Goal: Entertainment & Leisure: Consume media (video, audio)

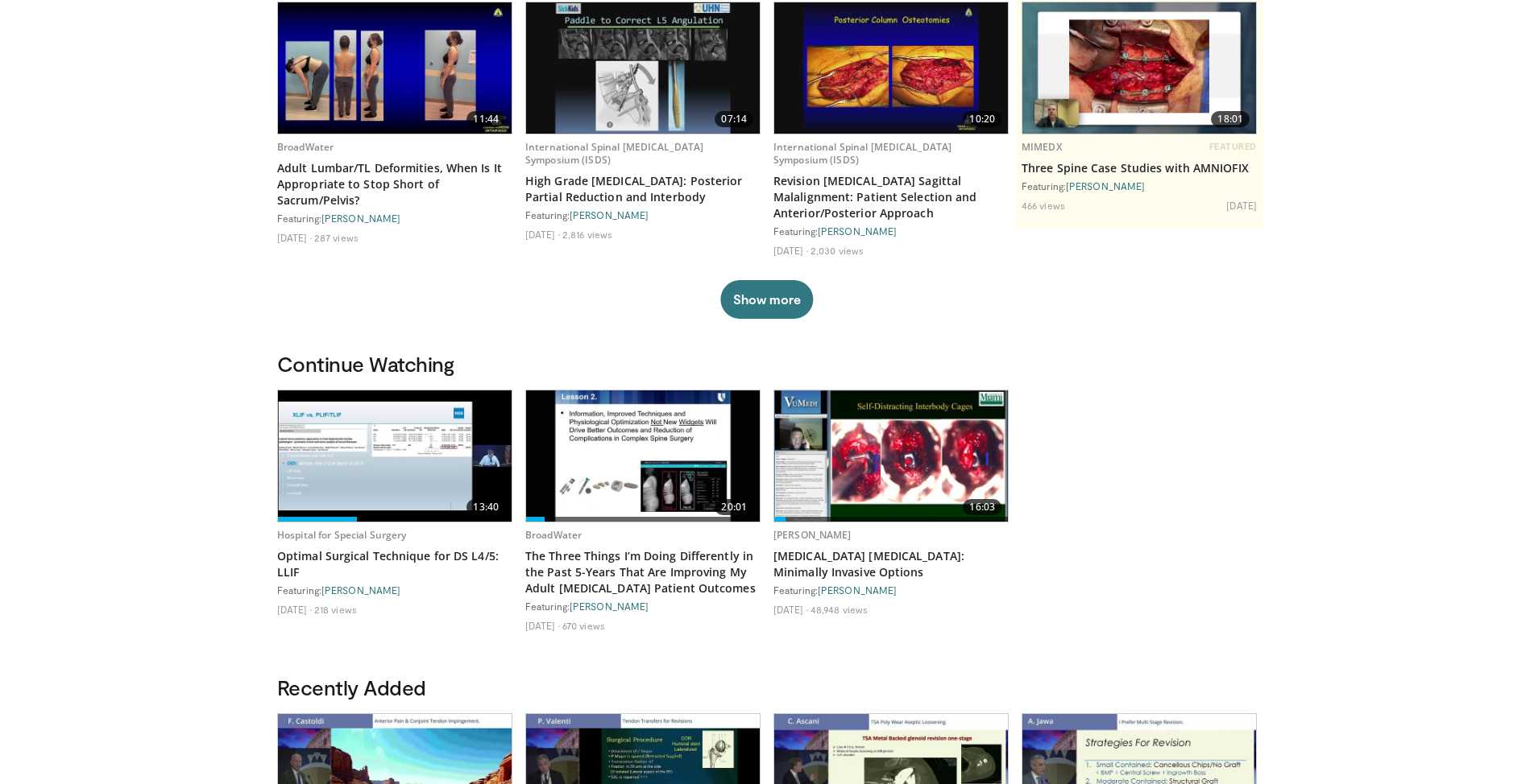
scroll to position [242, 0]
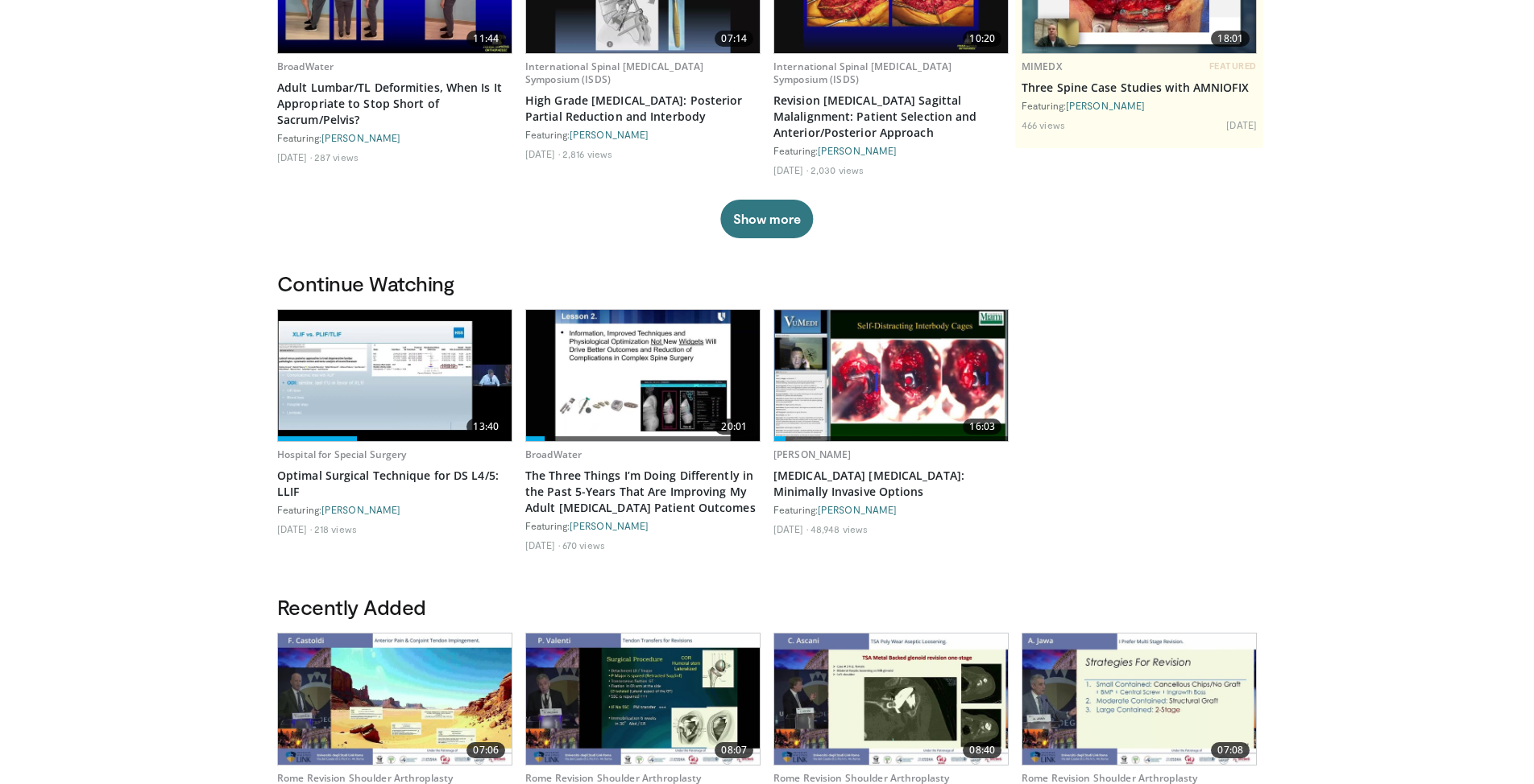
click at [377, 376] on img at bounding box center [394, 375] width 234 height 131
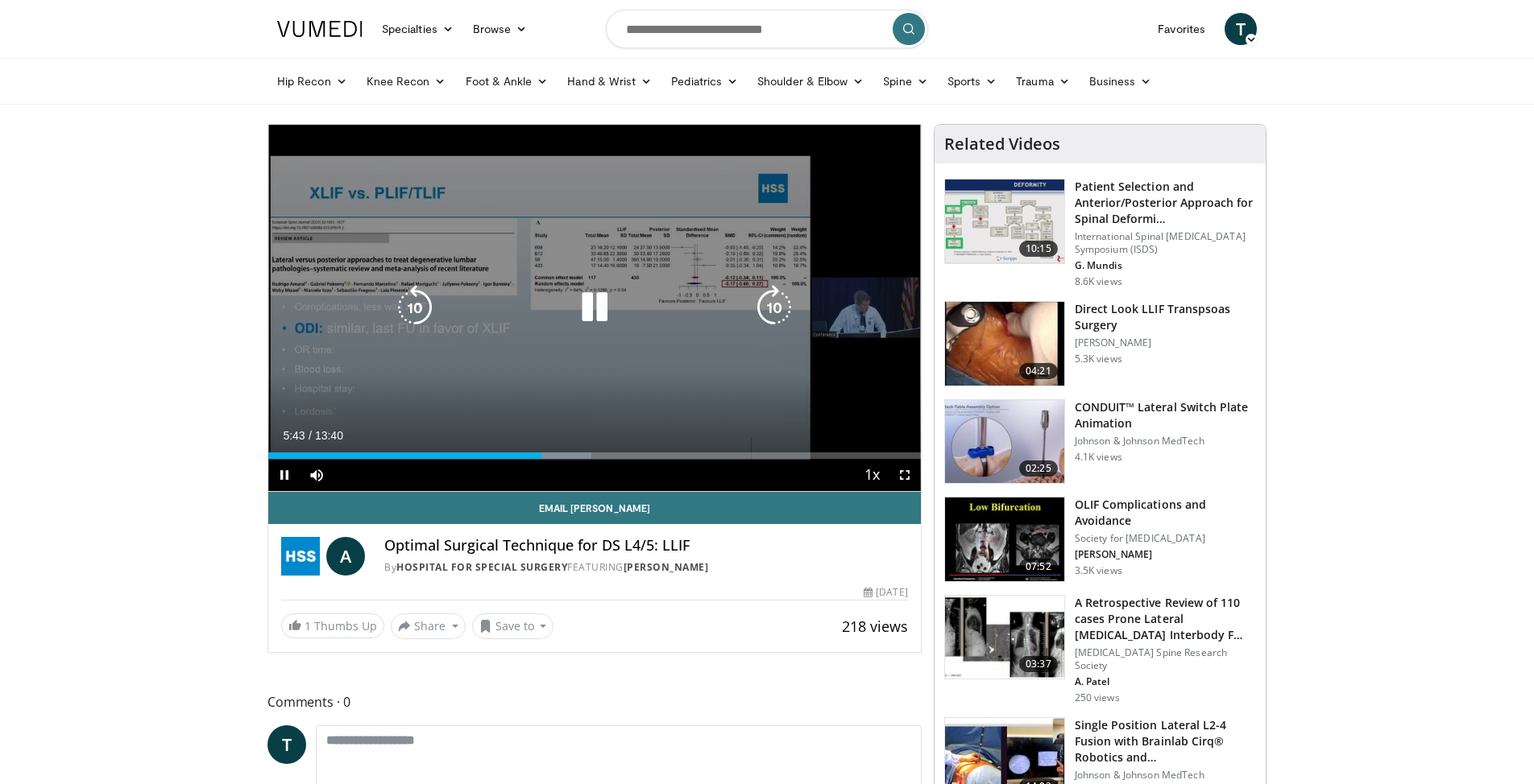
click at [612, 284] on div "10 seconds Tap to unmute" at bounding box center [594, 307] width 653 height 366
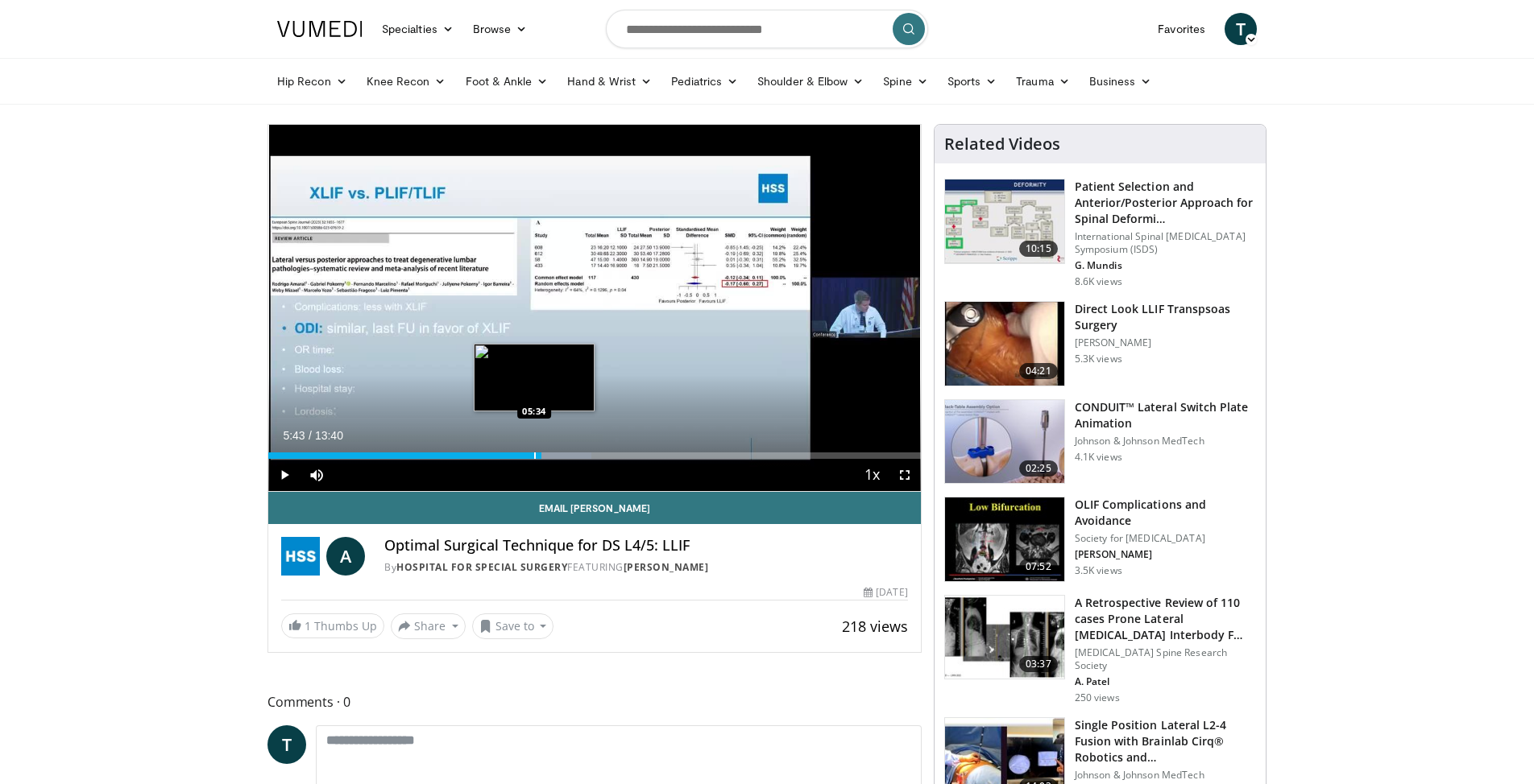
click at [533, 453] on div "05:43" at bounding box center [404, 455] width 273 height 6
click at [903, 475] on span "Video Player" at bounding box center [905, 475] width 32 height 32
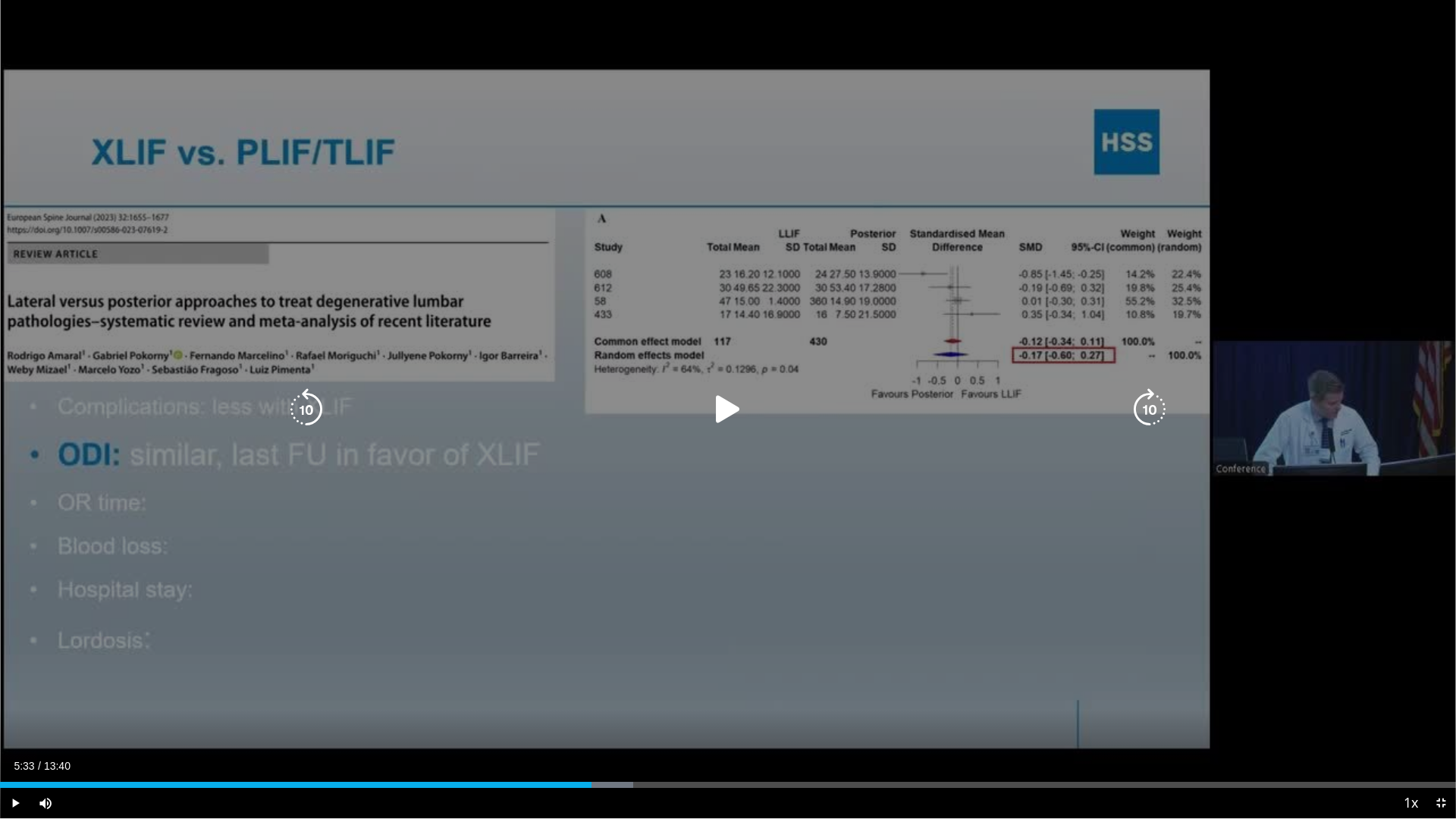
click at [881, 277] on div "10 seconds Tap to unmute" at bounding box center [728, 409] width 1456 height 818
click at [728, 410] on icon "Video Player" at bounding box center [728, 410] width 42 height 42
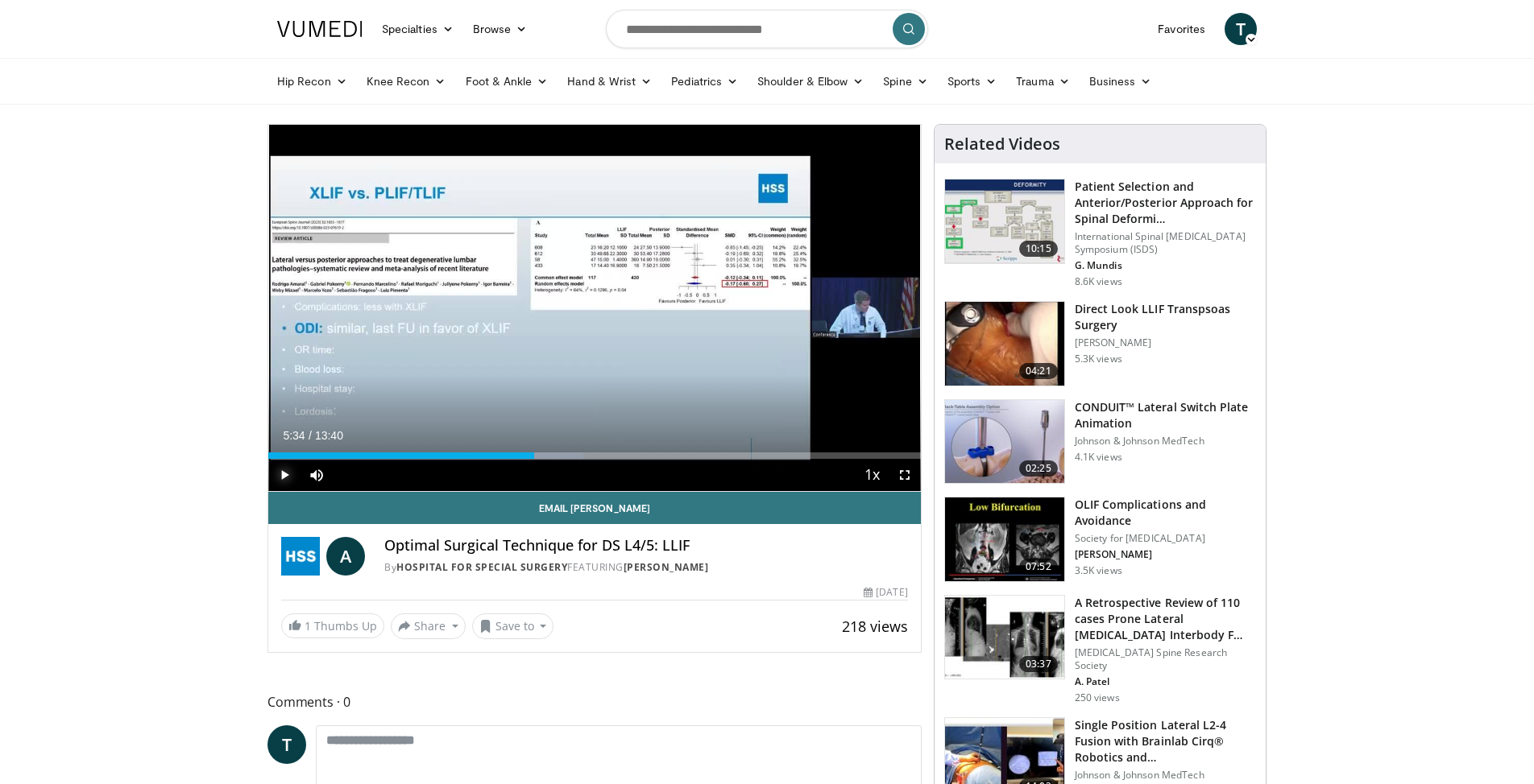
click at [283, 470] on span "Video Player" at bounding box center [284, 475] width 32 height 32
click at [360, 476] on div "49%" at bounding box center [360, 474] width 46 height 5
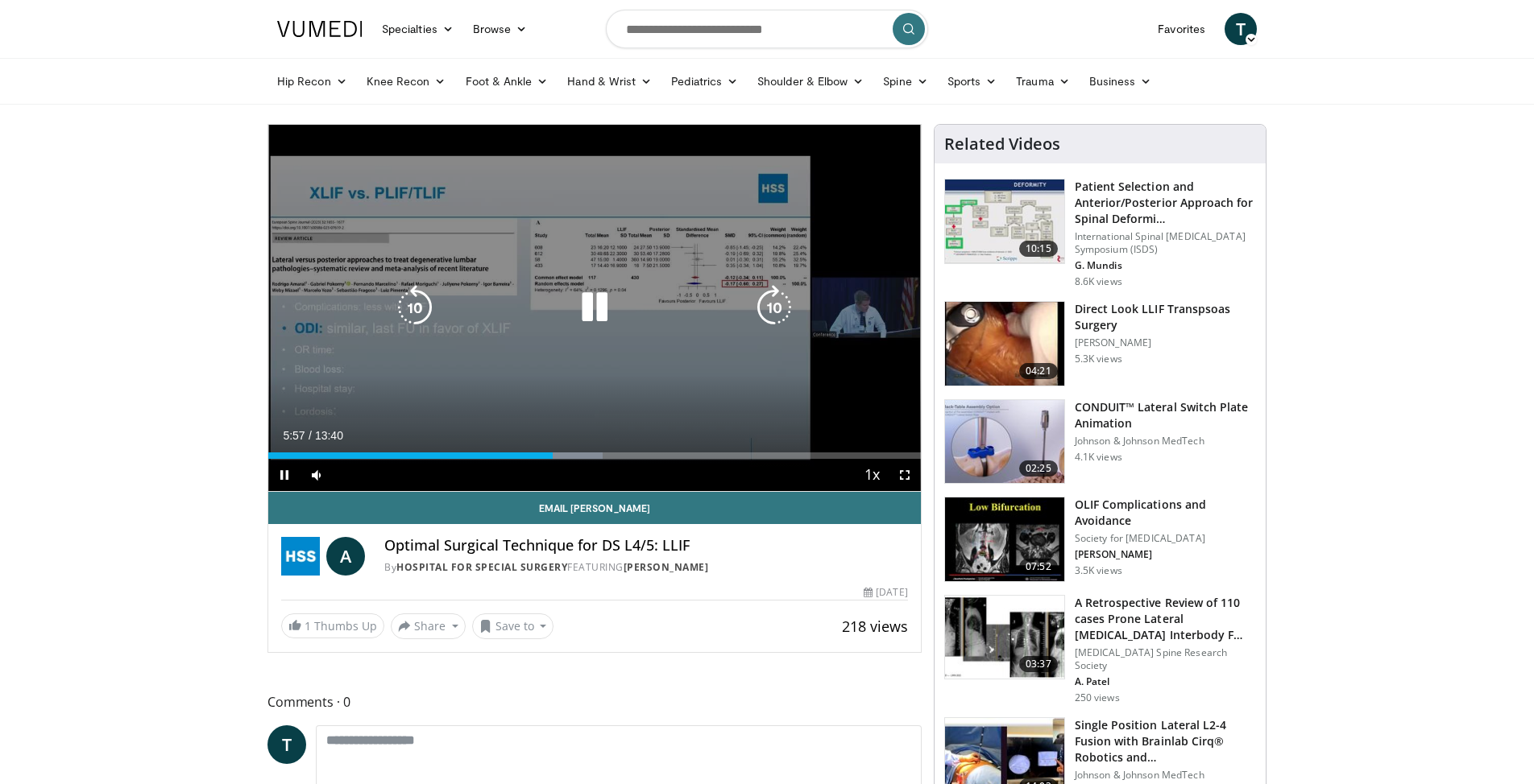
click at [586, 308] on icon "Video Player" at bounding box center [594, 307] width 45 height 45
click at [592, 306] on icon "Video Player" at bounding box center [594, 307] width 45 height 45
click at [591, 312] on icon "Video Player" at bounding box center [594, 307] width 45 height 45
click at [590, 312] on icon "Video Player" at bounding box center [594, 307] width 45 height 45
drag, startPoint x: 702, startPoint y: 460, endPoint x: 693, endPoint y: 461, distance: 9.1
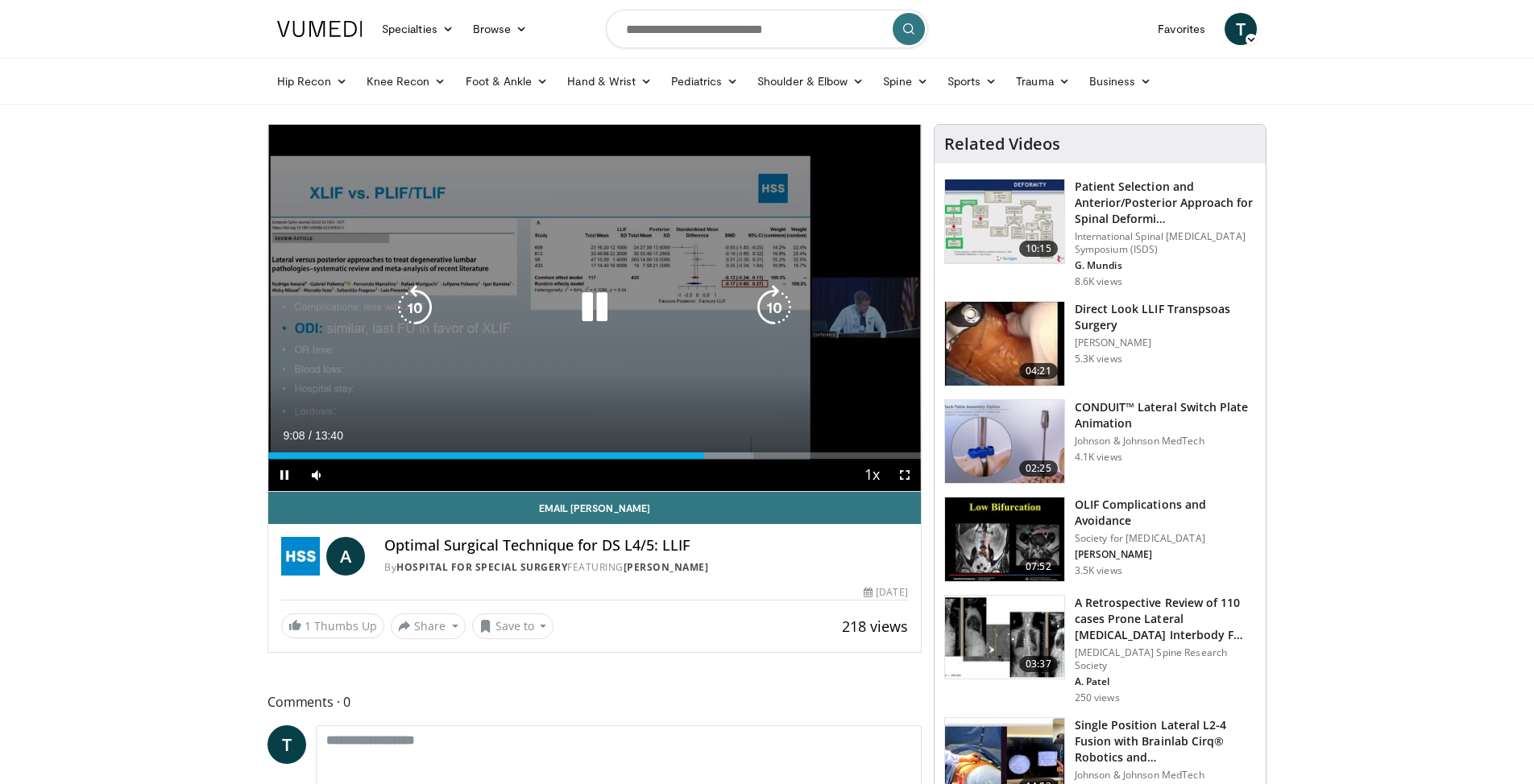
click at [694, 461] on div "Current Time 9:08 / Duration 13:40 Pause Skip Backward Skip Forward Mute 100% L…" at bounding box center [594, 475] width 653 height 32
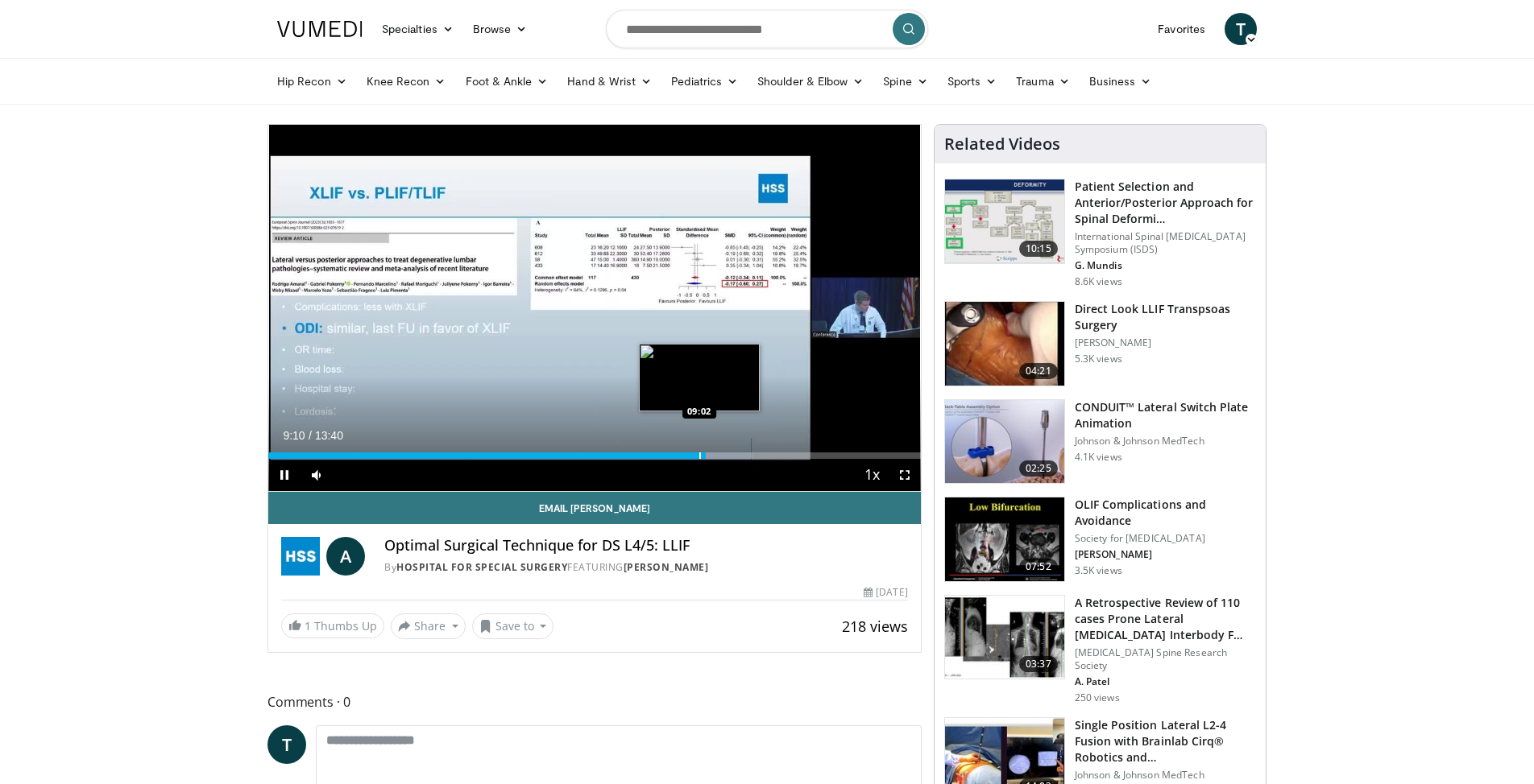
click at [699, 452] on div "Progress Bar" at bounding box center [700, 455] width 2 height 6
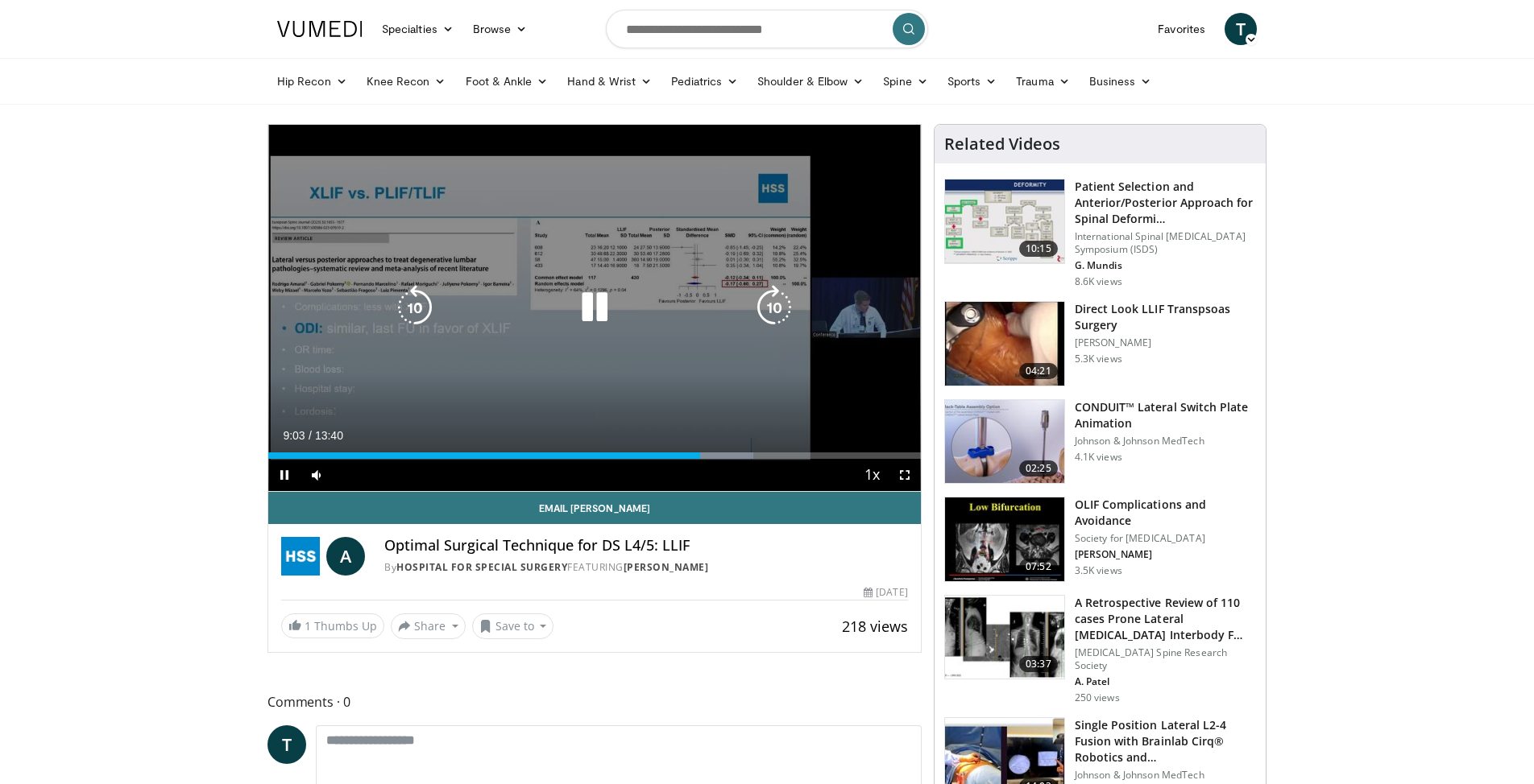
click at [594, 308] on icon "Video Player" at bounding box center [594, 307] width 45 height 45
click at [590, 312] on icon "Video Player" at bounding box center [594, 307] width 45 height 45
click at [598, 312] on icon "Video Player" at bounding box center [594, 307] width 45 height 45
drag, startPoint x: 905, startPoint y: 477, endPoint x: 905, endPoint y: 560, distance: 83.0
click at [905, 477] on span "Video Player" at bounding box center [905, 475] width 32 height 32
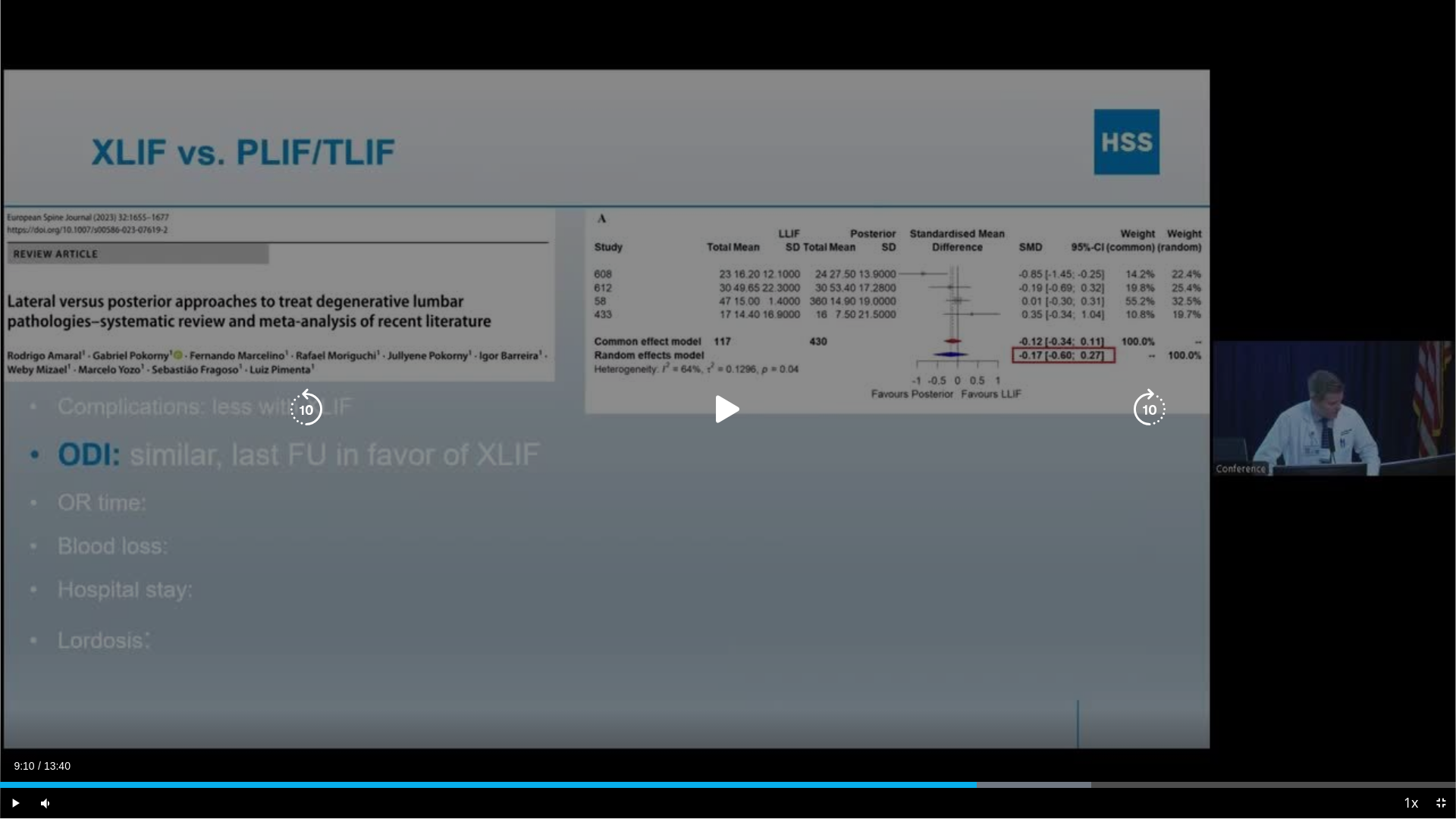
click at [534, 258] on div "10 seconds Tap to unmute" at bounding box center [728, 409] width 1456 height 818
click at [306, 411] on icon "Video Player" at bounding box center [306, 410] width 42 height 42
click at [726, 408] on icon "Video Player" at bounding box center [728, 410] width 42 height 42
click at [578, 60] on div "10 seconds Tap to unmute" at bounding box center [728, 409] width 1456 height 818
click at [616, 329] on div "10 seconds Tap to unmute" at bounding box center [728, 409] width 1456 height 818
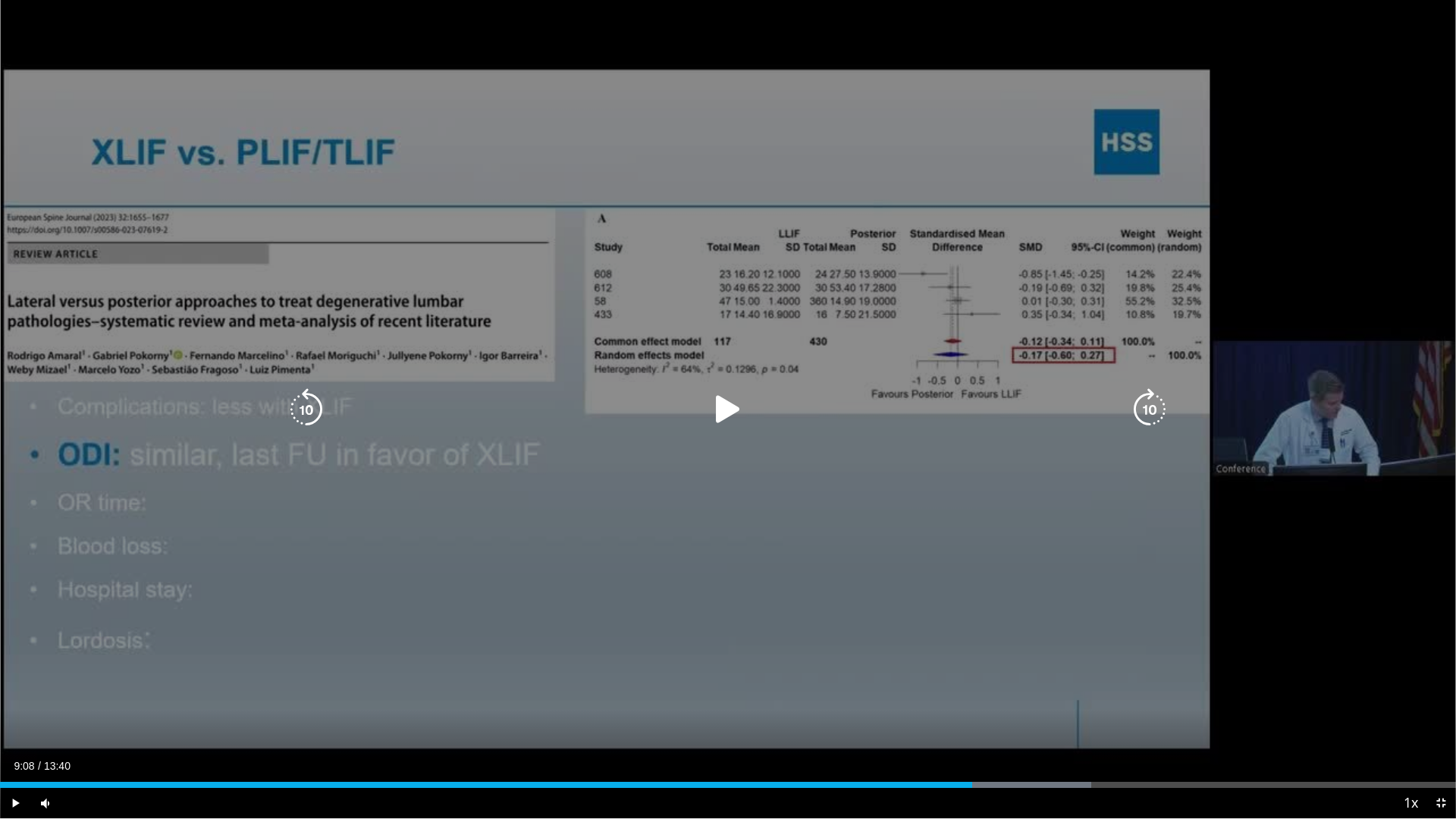
drag, startPoint x: 719, startPoint y: 407, endPoint x: 714, endPoint y: 397, distance: 11.2
click at [717, 400] on icon "Video Player" at bounding box center [728, 410] width 42 height 42
click at [311, 412] on icon "Video Player" at bounding box center [306, 410] width 42 height 42
click at [725, 414] on icon "Video Player" at bounding box center [728, 410] width 42 height 42
click at [719, 408] on icon "Video Player" at bounding box center [728, 410] width 42 height 42
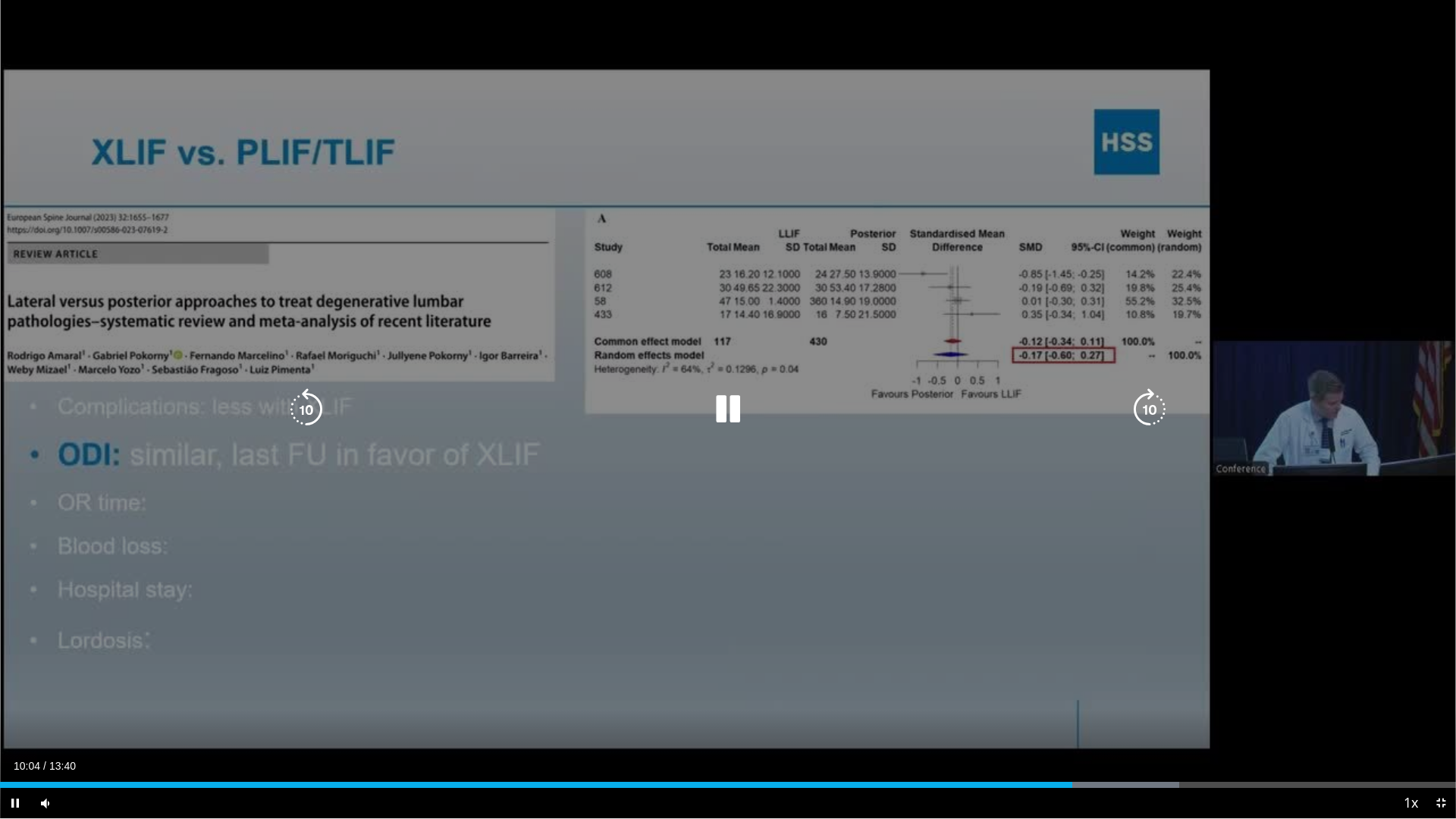
click at [721, 418] on icon "Video Player" at bounding box center [728, 410] width 42 height 42
click at [722, 407] on icon "Video Player" at bounding box center [728, 410] width 42 height 42
click at [735, 407] on icon "Video Player" at bounding box center [728, 410] width 42 height 42
click at [728, 411] on icon "Video Player" at bounding box center [728, 410] width 42 height 42
click at [806, 0] on div "10 seconds Tap to unmute" at bounding box center [728, 409] width 1456 height 818
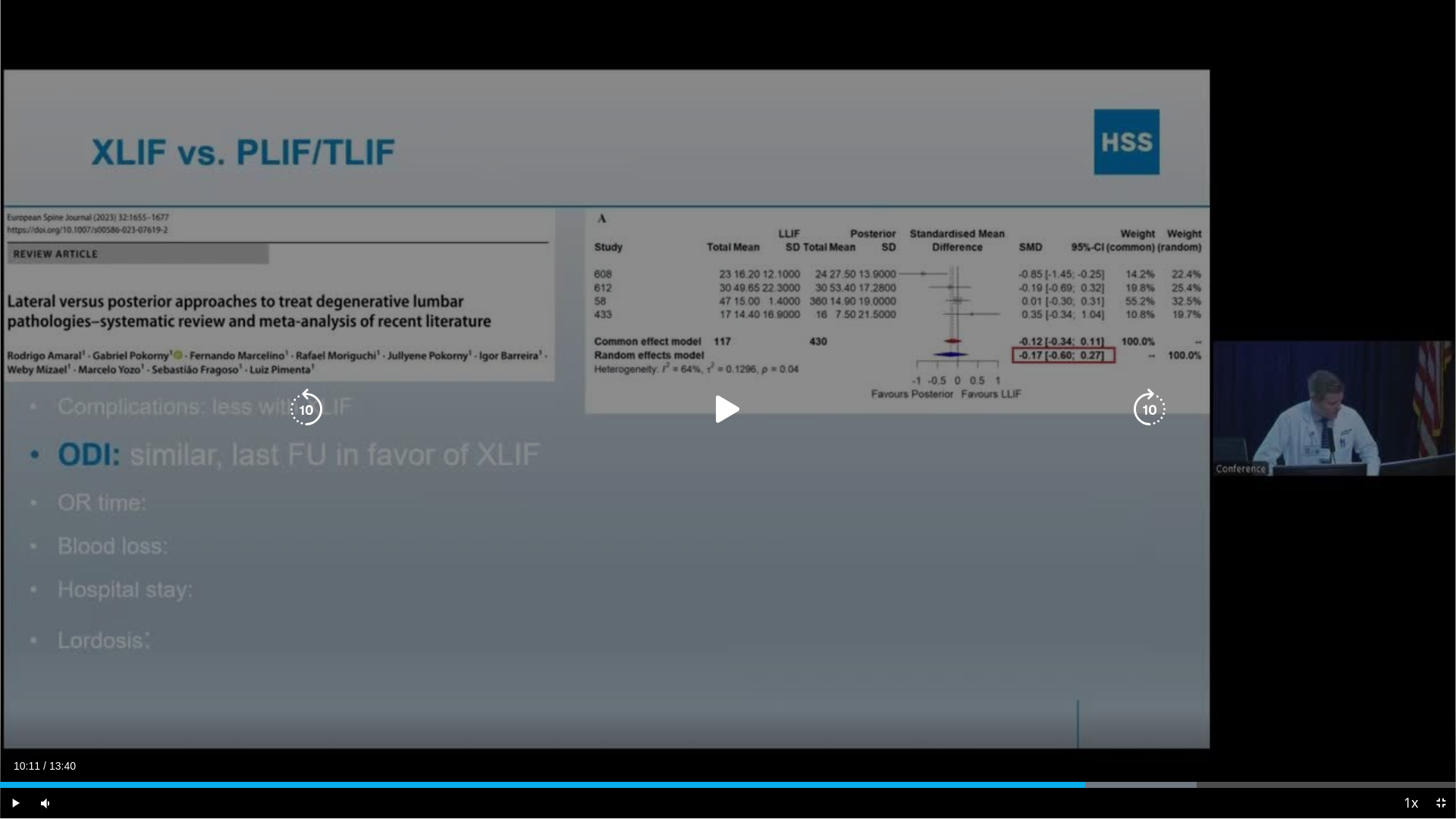
click at [806, 0] on div "10 seconds Tap to unmute" at bounding box center [728, 409] width 1456 height 818
click at [733, 413] on icon "Video Player" at bounding box center [728, 410] width 42 height 42
click at [728, 407] on icon "Video Player" at bounding box center [728, 410] width 42 height 42
click at [732, 414] on icon "Video Player" at bounding box center [728, 410] width 42 height 42
click at [728, 407] on icon "Video Player" at bounding box center [728, 410] width 42 height 42
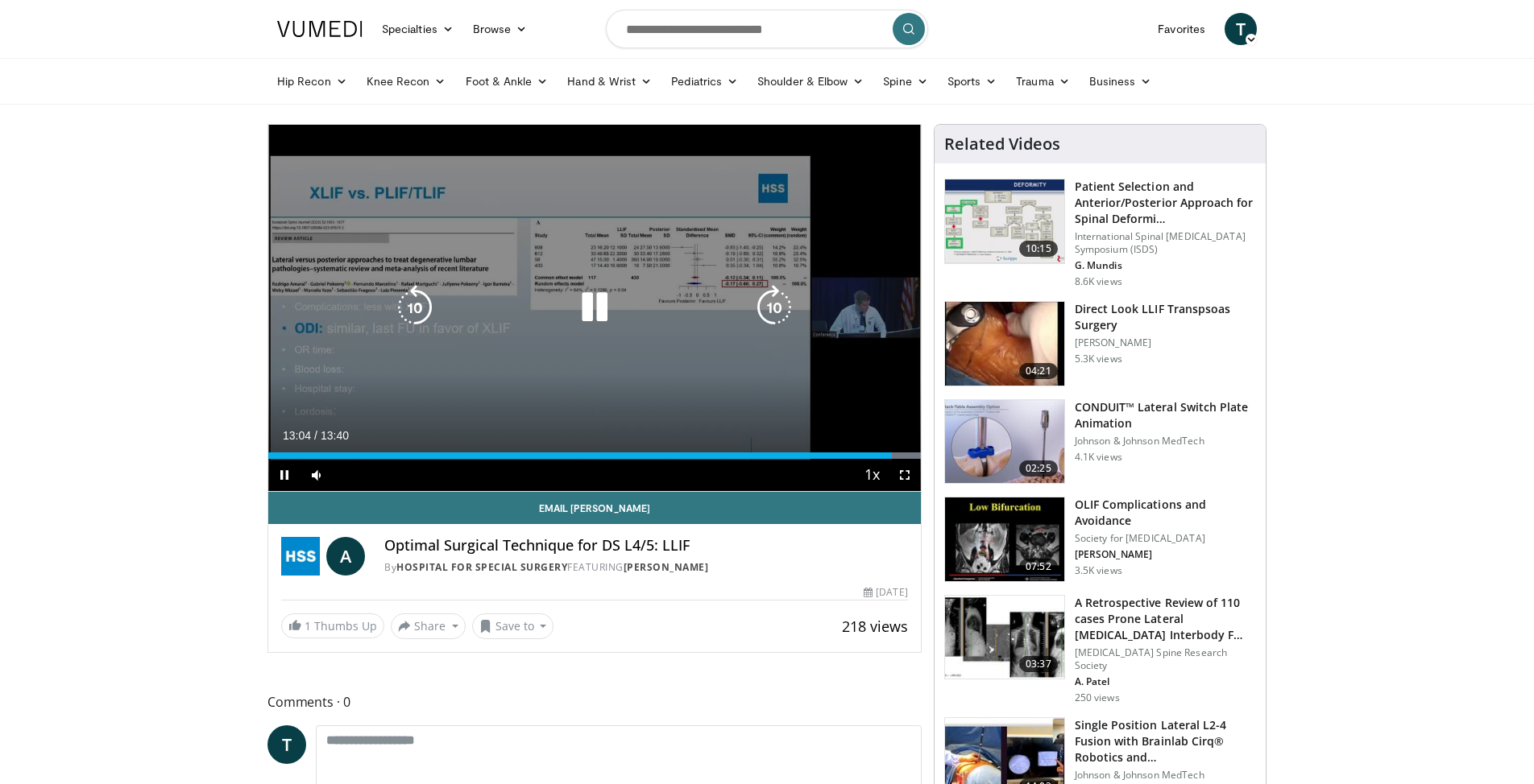
click at [592, 306] on icon "Video Player" at bounding box center [594, 307] width 45 height 45
